Goal: Task Accomplishment & Management: Complete application form

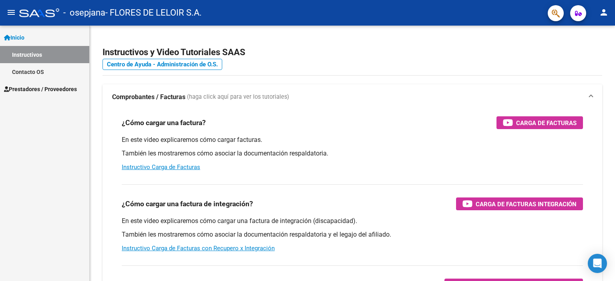
click at [43, 89] on span "Prestadores / Proveedores" at bounding box center [40, 89] width 73 height 9
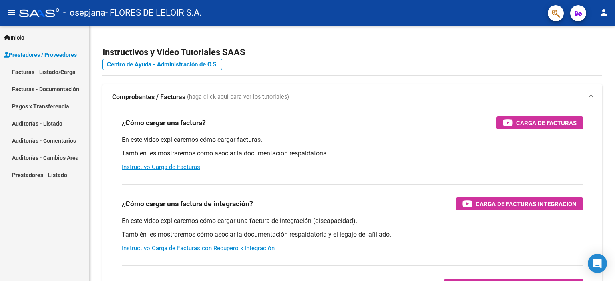
click at [37, 101] on mat-nav-list "Facturas - Listado/Carga Facturas - Documentación Pagos x Transferencia Auditor…" at bounding box center [44, 123] width 89 height 120
click at [42, 73] on link "Facturas - Listado/Carga" at bounding box center [44, 71] width 89 height 17
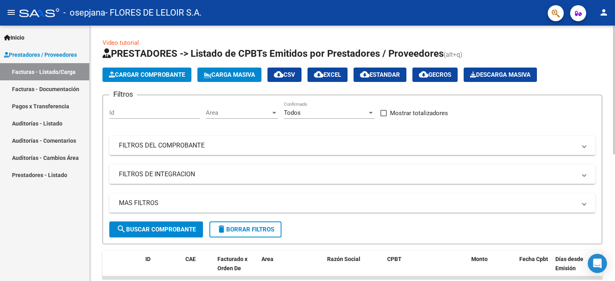
click at [140, 76] on span "Cargar Comprobante" at bounding box center [147, 74] width 76 height 7
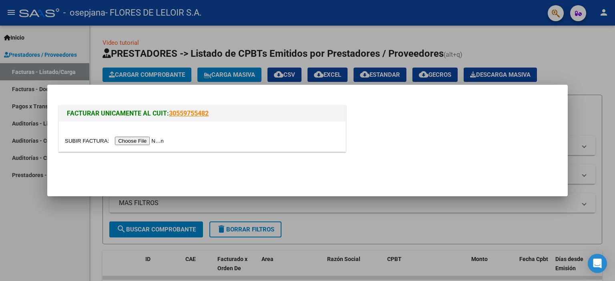
click at [156, 151] on div at bounding box center [202, 137] width 286 height 30
click at [155, 143] on input "file" at bounding box center [115, 141] width 101 height 8
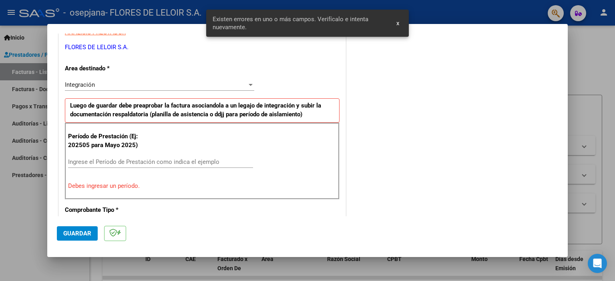
scroll to position [171, 0]
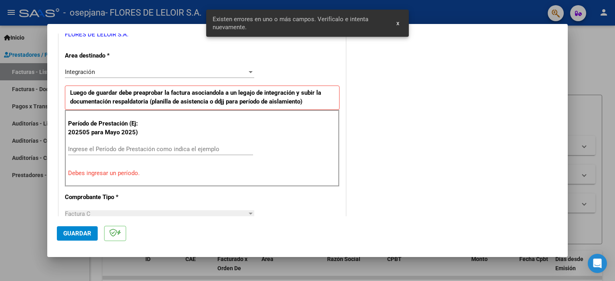
click at [172, 143] on div "Ingrese el Período de Prestación como indica el ejemplo" at bounding box center [160, 149] width 185 height 12
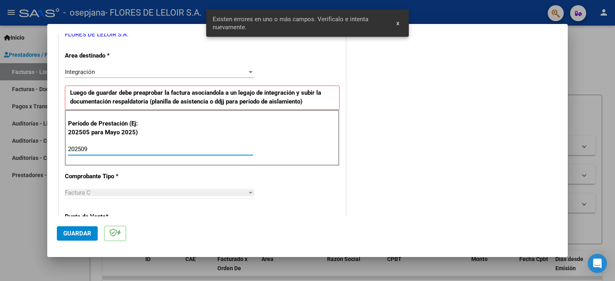
type input "202509"
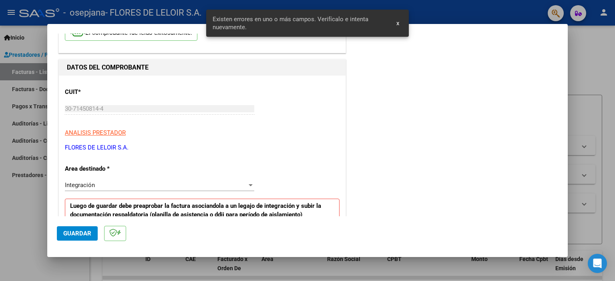
scroll to position [0, 0]
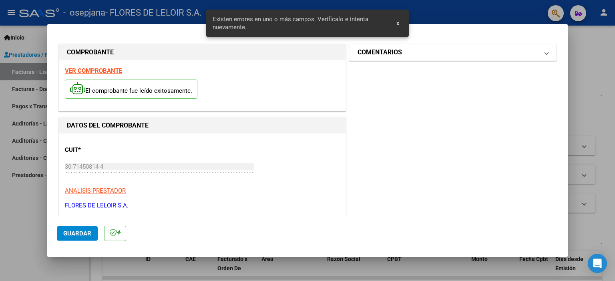
click at [375, 56] on h1 "COMENTARIOS" at bounding box center [379, 53] width 44 height 10
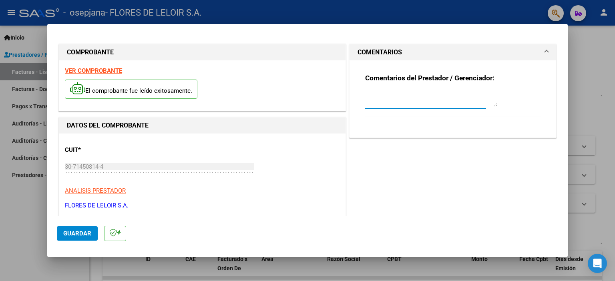
click at [384, 92] on textarea at bounding box center [431, 99] width 132 height 16
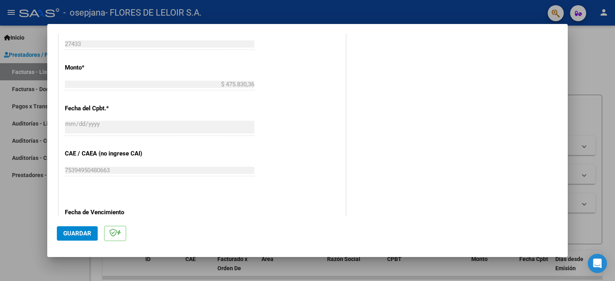
scroll to position [440, 0]
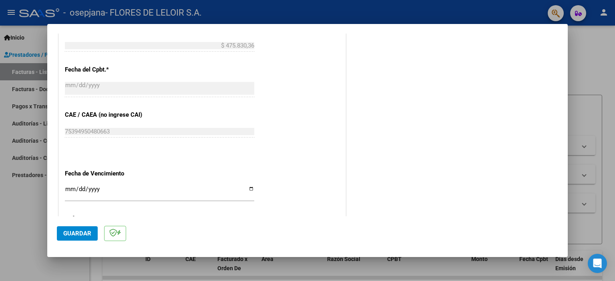
type textarea "[PERSON_NAME] TAHIEL SEPTIEMBRE 2025"
click at [86, 235] on span "Guardar" at bounding box center [77, 233] width 28 height 7
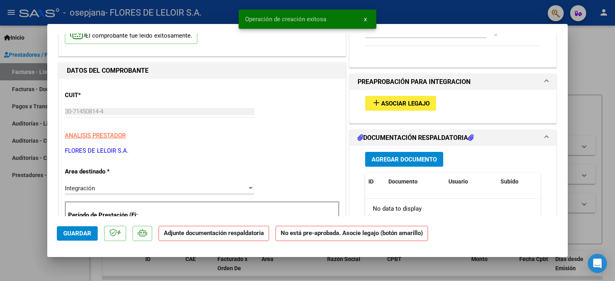
scroll to position [80, 0]
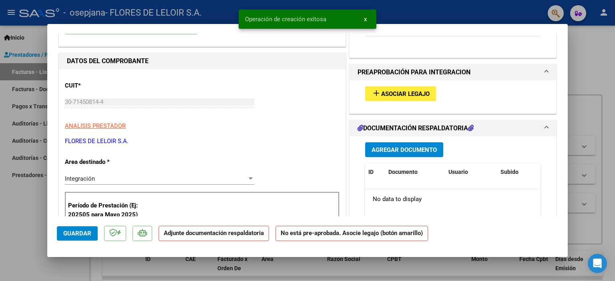
click at [389, 98] on button "add Asociar Legajo" at bounding box center [400, 93] width 71 height 15
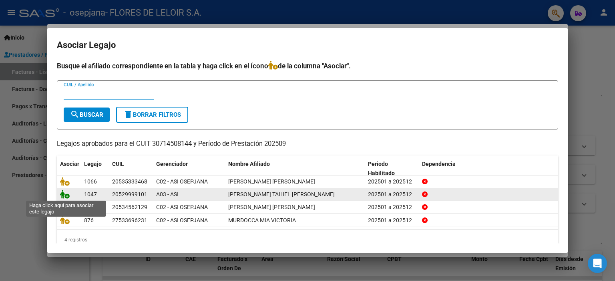
click at [64, 193] on icon at bounding box center [65, 194] width 10 height 9
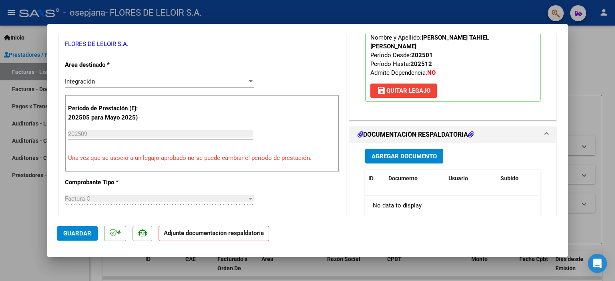
scroll to position [200, 0]
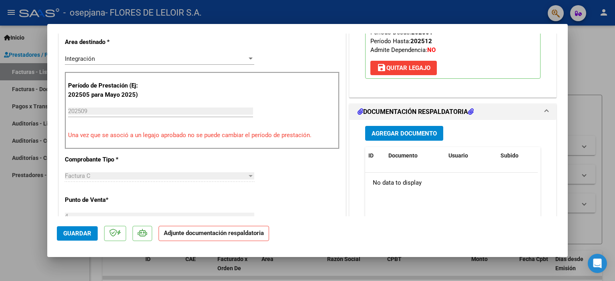
click at [393, 132] on div "Agregar Documento ID Documento Usuario Subido Acción No data to display 0 total…" at bounding box center [452, 200] width 187 height 160
click at [392, 128] on button "Agregar Documento" at bounding box center [404, 133] width 78 height 15
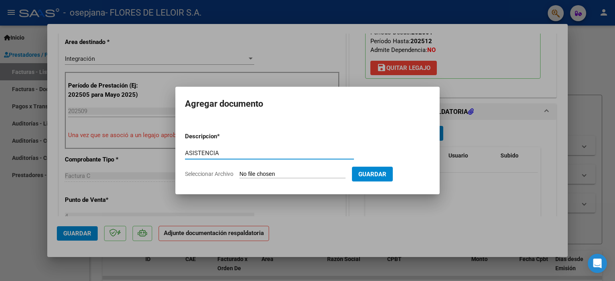
type input "ASISTENCIA"
click at [278, 173] on input "Seleccionar Archivo" at bounding box center [292, 175] width 106 height 8
type input "C:\fakepath\[PERSON_NAME] TAHIEL PLANILLA SEPTIEMBRE.pdf"
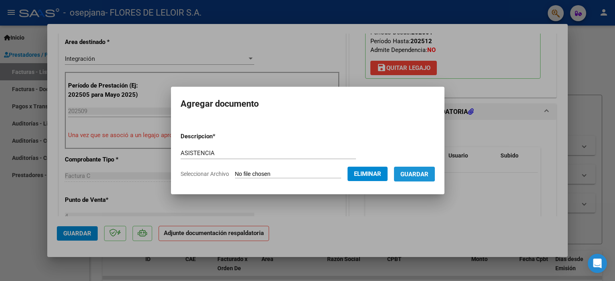
click at [416, 174] on span "Guardar" at bounding box center [414, 174] width 28 height 7
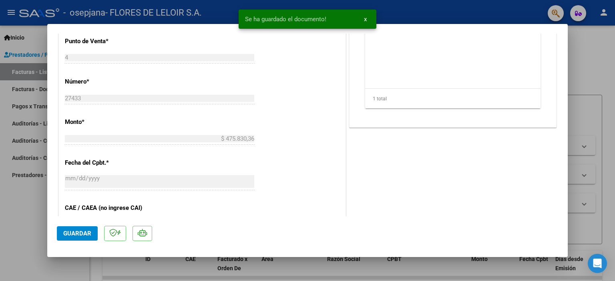
scroll to position [400, 0]
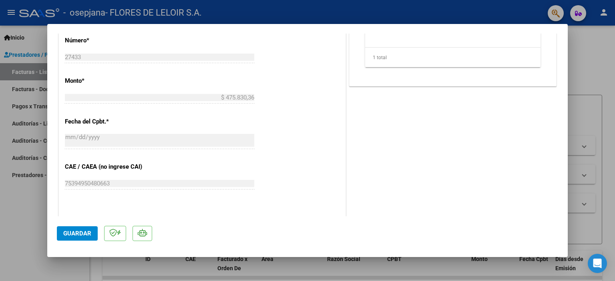
click at [76, 226] on button "Guardar" at bounding box center [77, 233] width 41 height 14
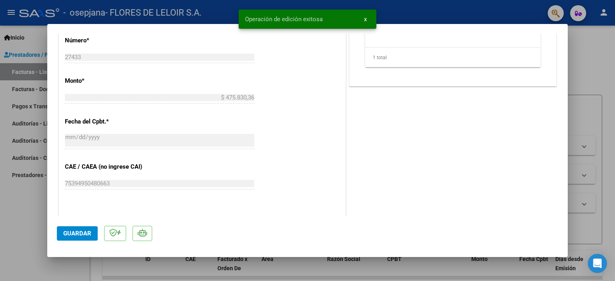
click at [28, 174] on div at bounding box center [307, 140] width 615 height 281
type input "$ 0,00"
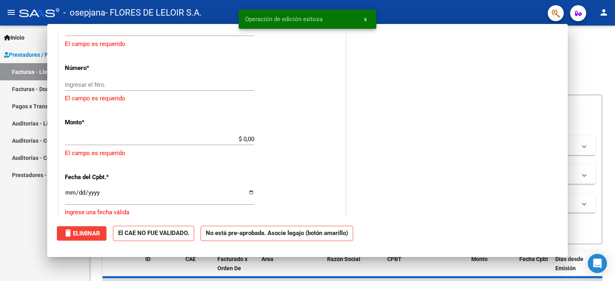
scroll to position [0, 0]
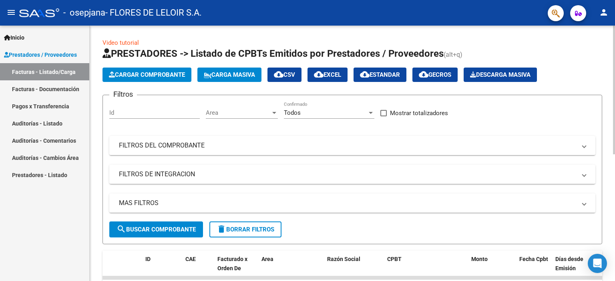
click at [142, 79] on button "Cargar Comprobante" at bounding box center [146, 75] width 89 height 14
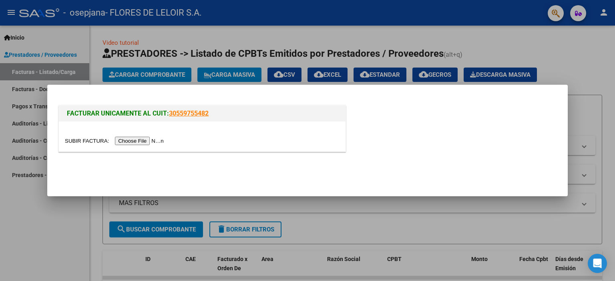
click at [158, 141] on input "file" at bounding box center [115, 141] width 101 height 8
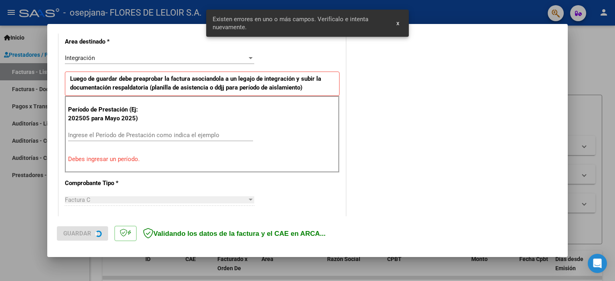
scroll to position [186, 0]
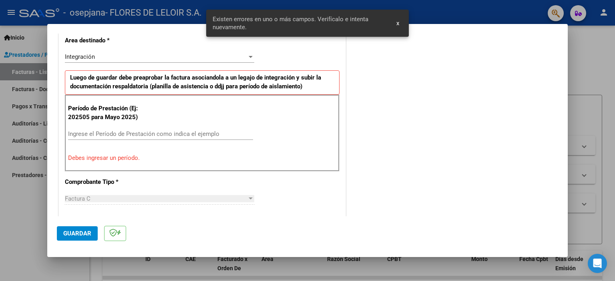
click at [218, 129] on div "Ingrese el Período de Prestación como indica el ejemplo" at bounding box center [160, 134] width 185 height 12
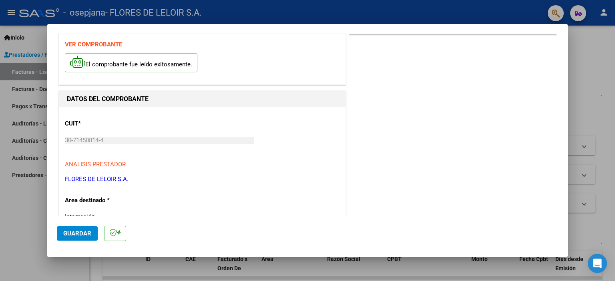
scroll to position [0, 0]
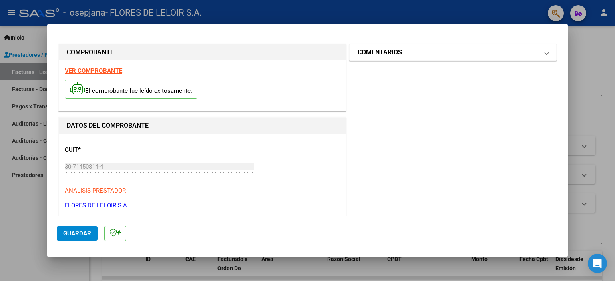
type input "202509"
click at [418, 52] on mat-panel-title "COMENTARIOS" at bounding box center [447, 53] width 181 height 10
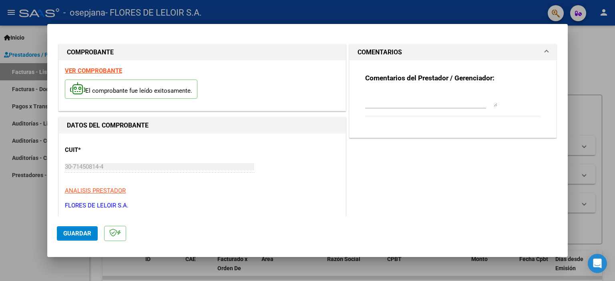
click at [406, 97] on textarea at bounding box center [431, 99] width 132 height 16
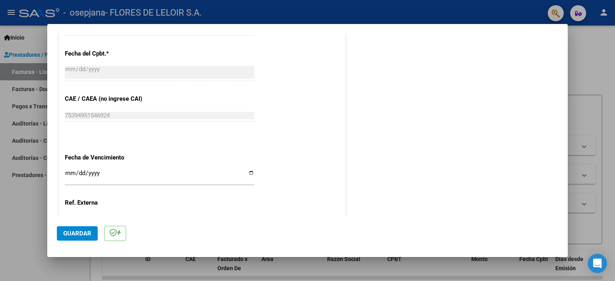
scroll to position [480, 0]
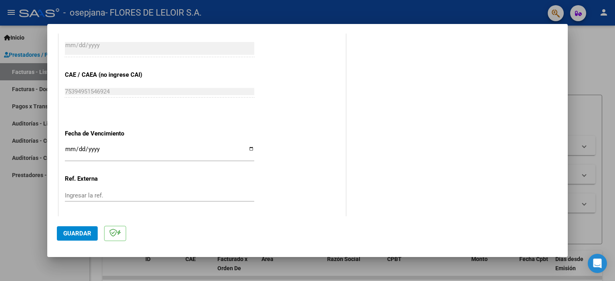
type textarea "[PERSON_NAME] SEPTIEMBRE 2025"
click at [74, 236] on span "Guardar" at bounding box center [77, 233] width 28 height 7
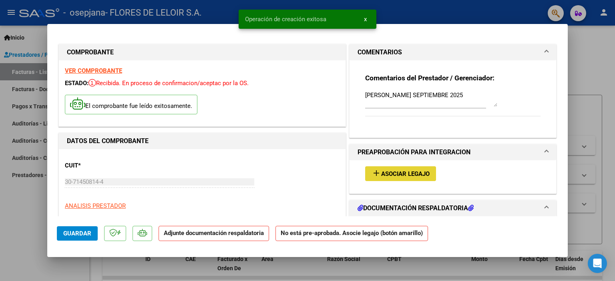
click at [411, 172] on span "Asociar Legajo" at bounding box center [405, 173] width 48 height 7
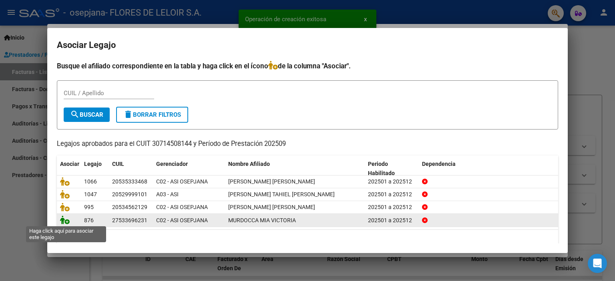
click at [66, 221] on icon at bounding box center [65, 220] width 10 height 9
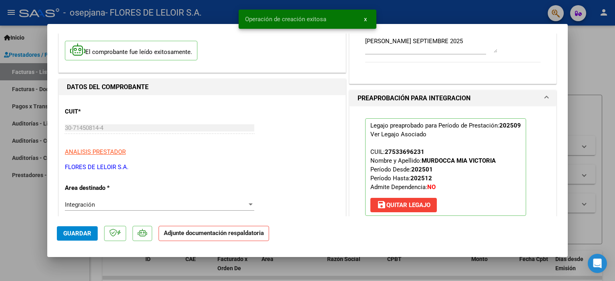
scroll to position [160, 0]
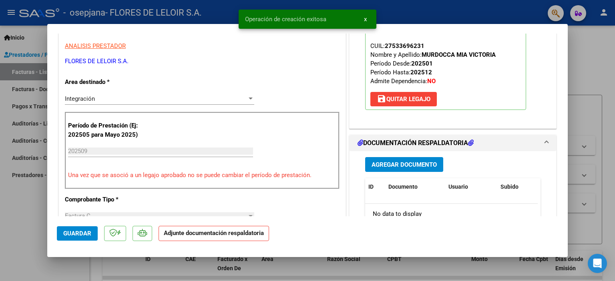
click at [400, 166] on span "Agregar Documento" at bounding box center [403, 164] width 65 height 7
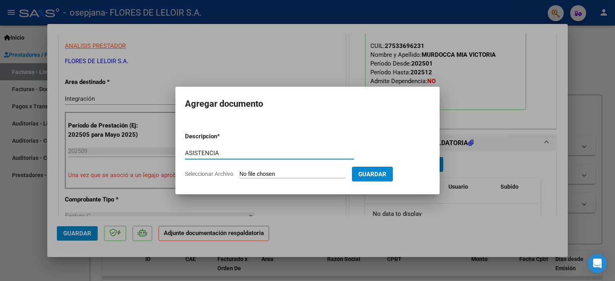
type input "ASISTENCIA"
click at [286, 179] on form "Descripcion * ASISTENCIA Escriba aquí una descripcion Seleccionar Archivo Guard…" at bounding box center [307, 155] width 245 height 58
click at [286, 175] on input "Seleccionar Archivo" at bounding box center [292, 175] width 106 height 8
type input "C:\fakepath\[PERSON_NAME] PLANILLA SEPTIEMBRE.pdf"
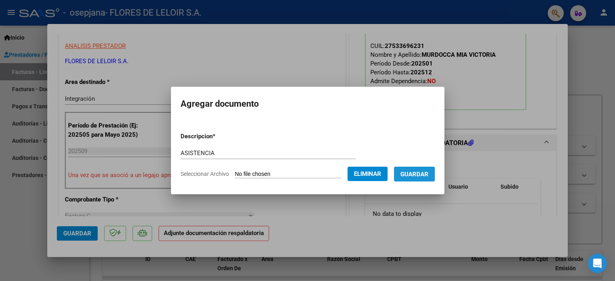
click at [431, 180] on button "Guardar" at bounding box center [414, 174] width 41 height 15
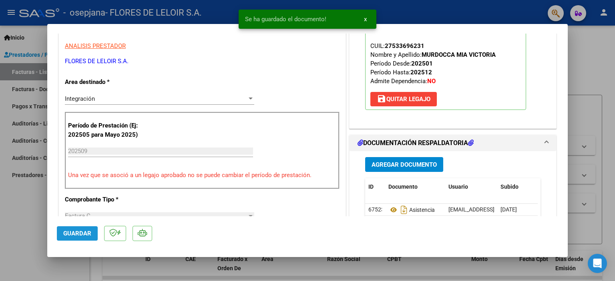
click at [78, 239] on button "Guardar" at bounding box center [77, 233] width 41 height 14
click at [38, 170] on div at bounding box center [307, 140] width 615 height 281
type input "$ 0,00"
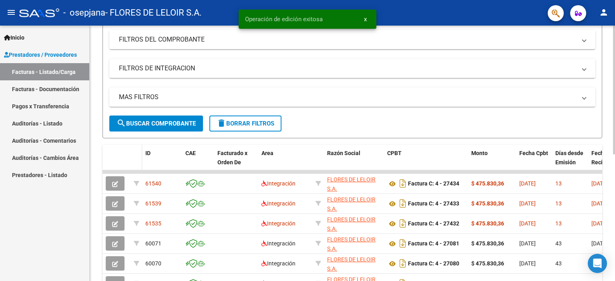
scroll to position [120, 0]
